Goal: Information Seeking & Learning: Find specific fact

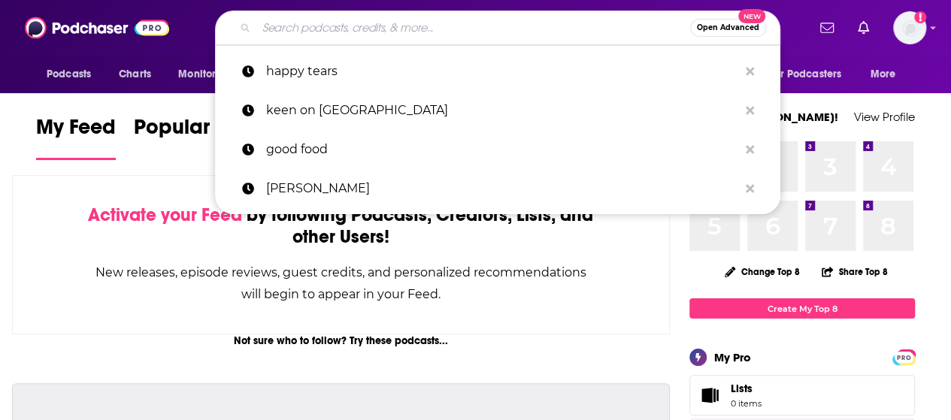
click at [489, 32] on input "Search podcasts, credits, & more..." at bounding box center [473, 28] width 434 height 24
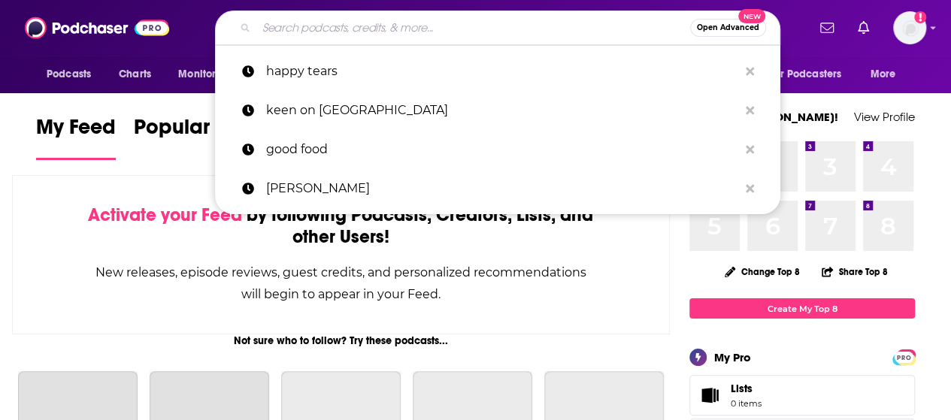
paste input "requested physical galley"
type input "requested physical galley"
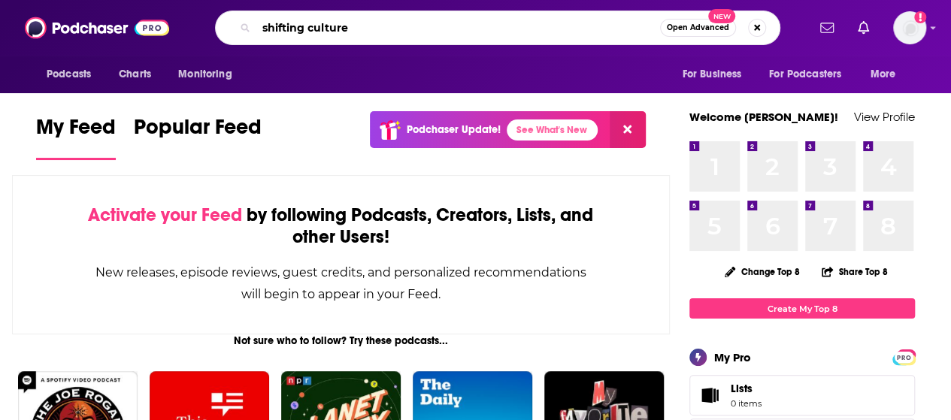
type input "shifting culture"
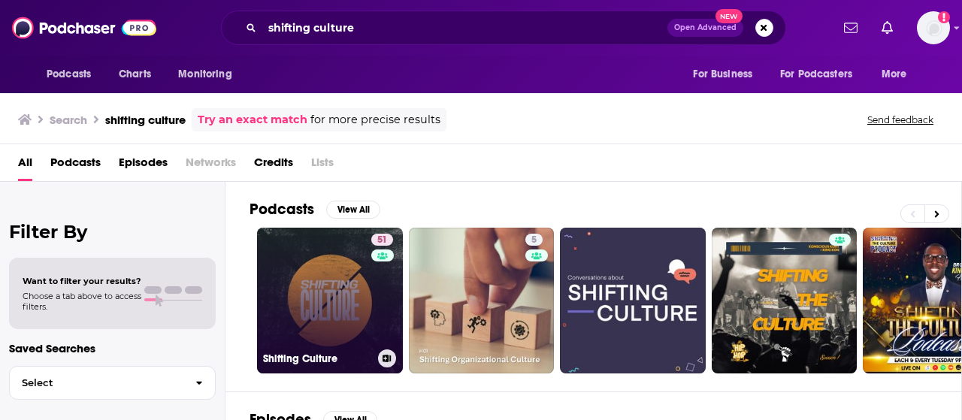
click at [338, 295] on link "51 Shifting Culture" at bounding box center [330, 301] width 146 height 146
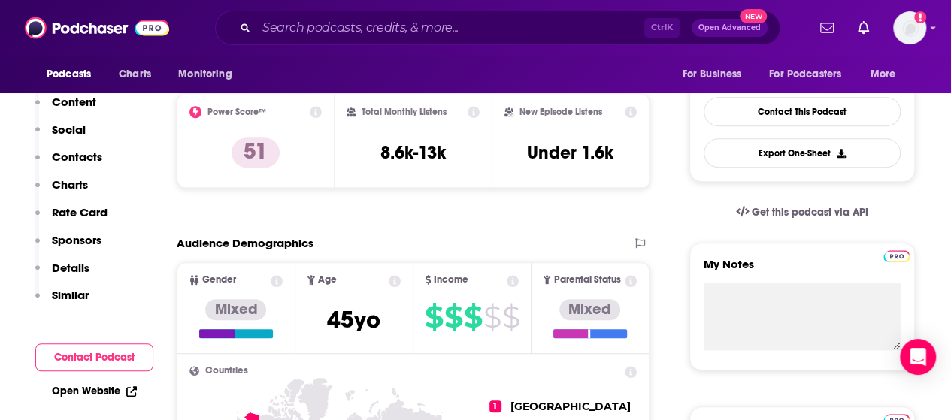
scroll to position [376, 0]
